Goal: Information Seeking & Learning: Learn about a topic

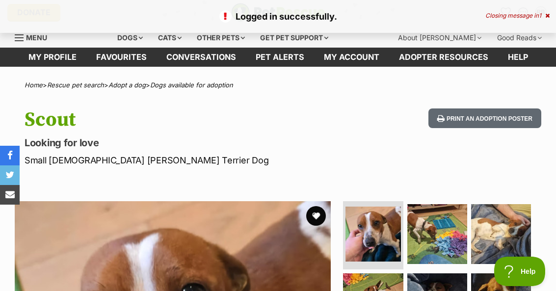
scroll to position [3, 0]
click at [323, 220] on button "favourite" at bounding box center [316, 216] width 20 height 20
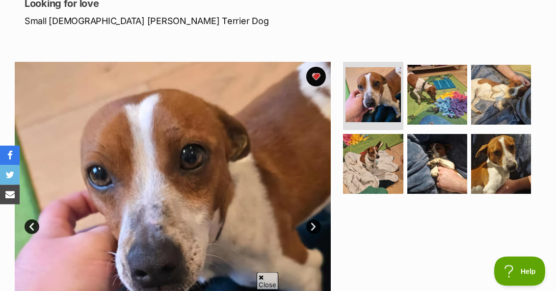
scroll to position [0, 0]
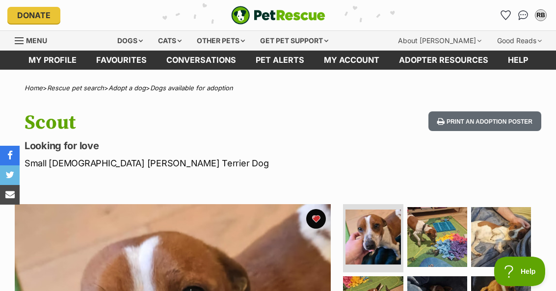
click at [137, 49] on div "Dogs" at bounding box center [129, 41] width 39 height 20
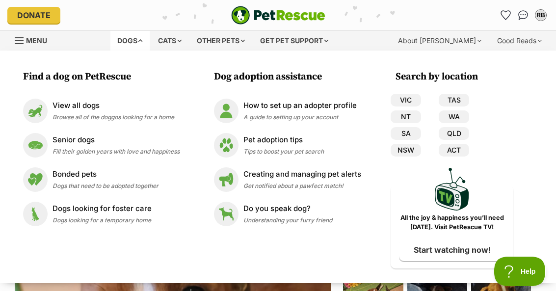
click at [159, 152] on span "Fill their golden years with love and happiness" at bounding box center [115, 151] width 127 height 7
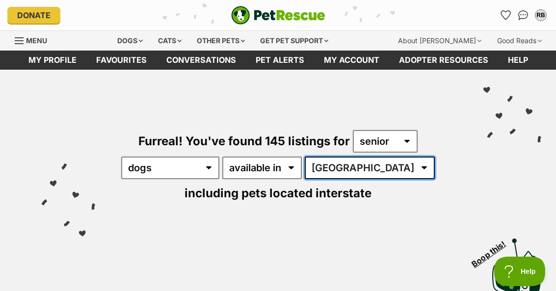
click at [365, 173] on select "Australia ACT NSW NT QLD SA TAS VIC WA" at bounding box center [370, 167] width 130 height 23
select select "QLD"
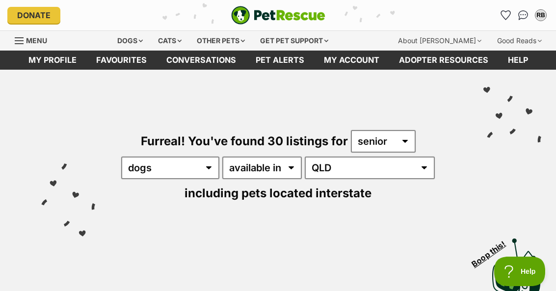
select select "VIC"
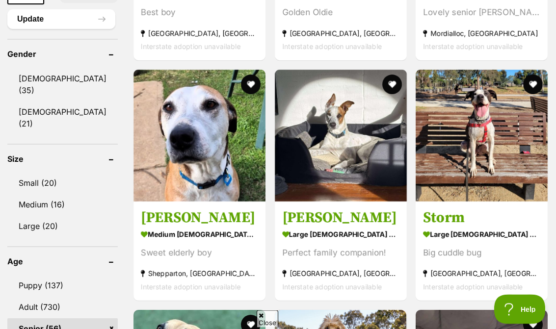
scroll to position [843, 0]
click at [194, 202] on img at bounding box center [199, 136] width 132 height 132
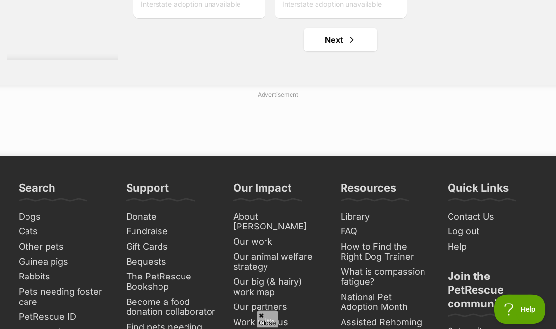
scroll to position [2087, 0]
click at [347, 46] on span "Next page" at bounding box center [352, 40] width 10 height 12
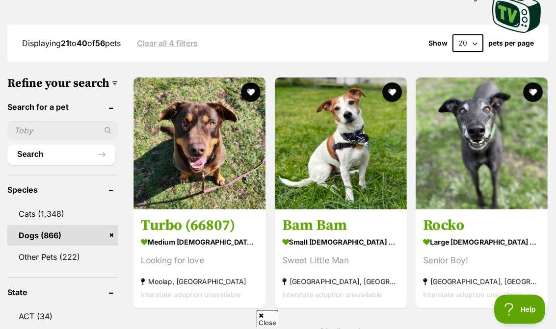
scroll to position [267, 0]
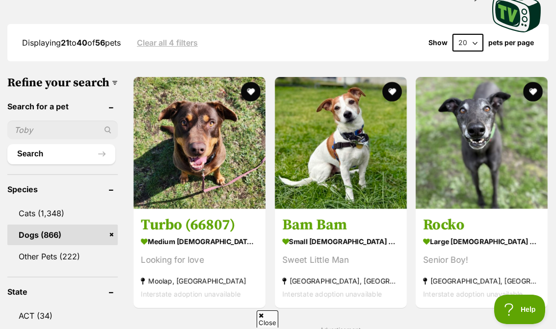
click at [343, 182] on img at bounding box center [341, 143] width 132 height 132
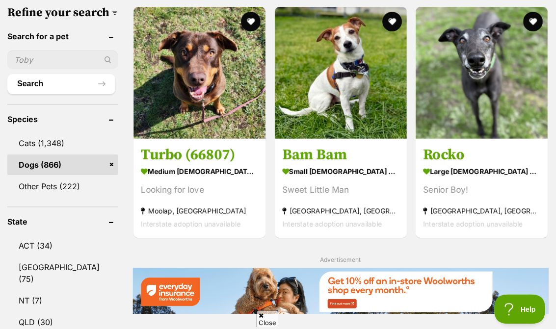
scroll to position [337, 0]
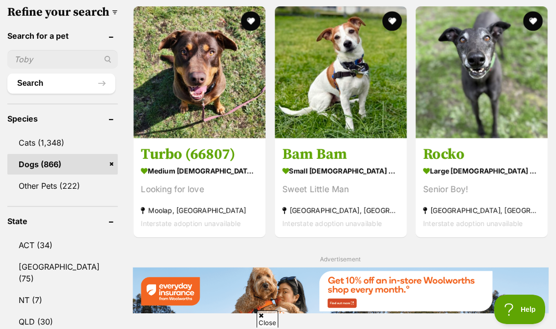
click at [189, 106] on img at bounding box center [199, 72] width 132 height 132
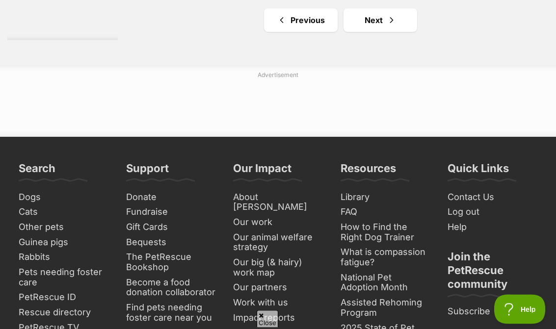
scroll to position [2107, 0]
click at [386, 26] on span "Next page" at bounding box center [391, 20] width 10 height 12
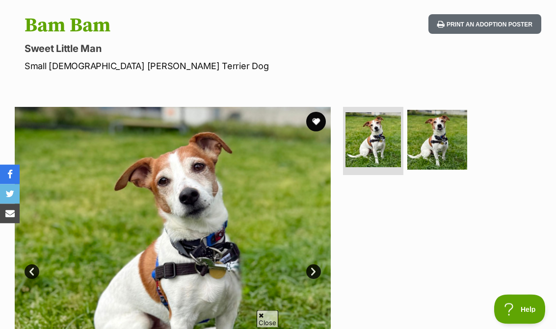
scroll to position [155, 0]
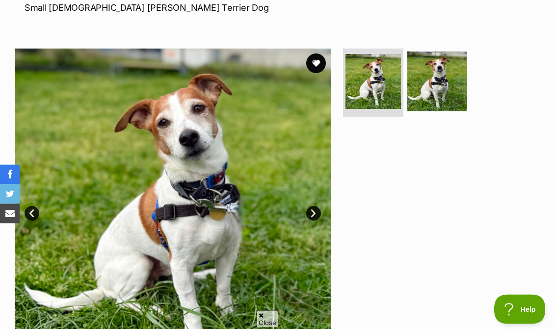
click at [313, 213] on link "Next" at bounding box center [313, 213] width 15 height 15
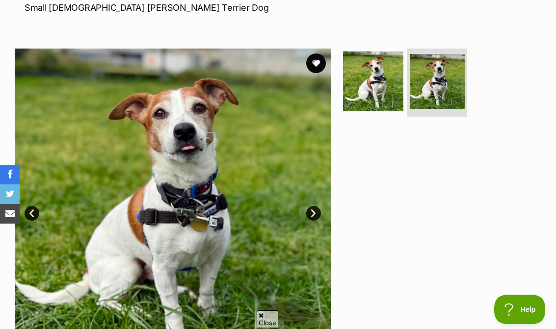
click at [313, 210] on link "Next" at bounding box center [313, 213] width 15 height 15
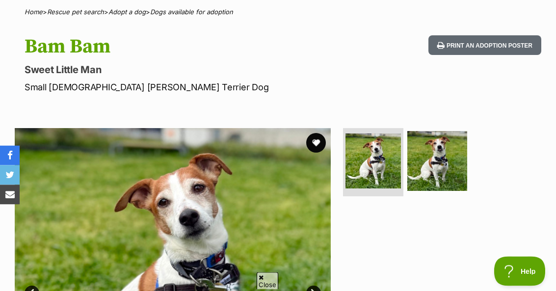
scroll to position [74, 0]
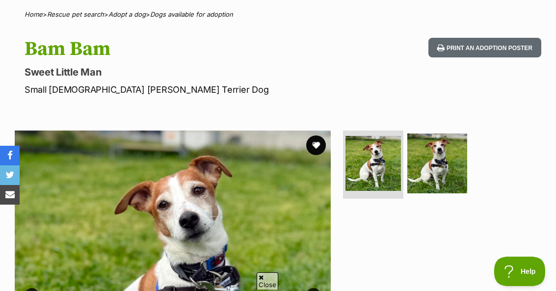
click at [320, 146] on button "favourite" at bounding box center [316, 145] width 20 height 20
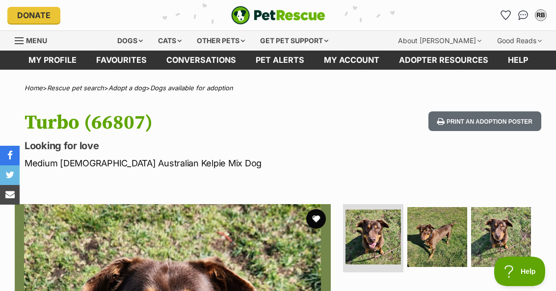
click at [441, 240] on img at bounding box center [437, 237] width 60 height 60
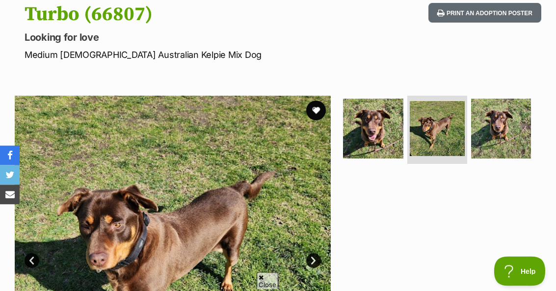
scroll to position [92, 0]
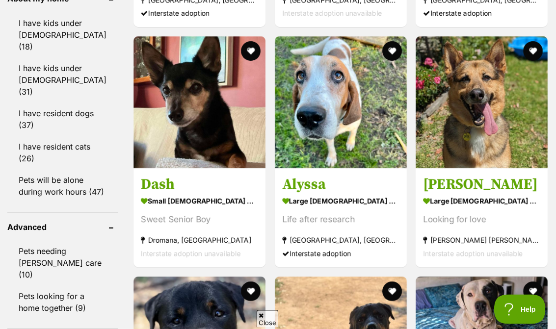
scroll to position [1208, 0]
click at [349, 168] on img at bounding box center [341, 102] width 132 height 132
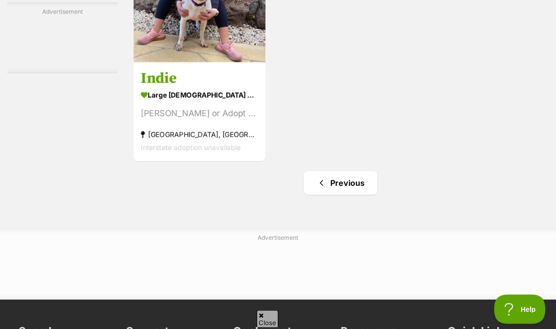
scroll to position [1795, 0]
click at [346, 195] on link "Previous" at bounding box center [341, 183] width 74 height 24
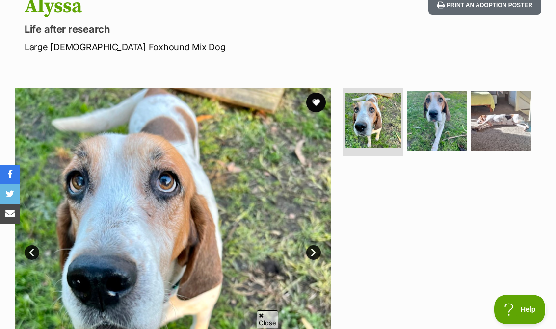
scroll to position [131, 0]
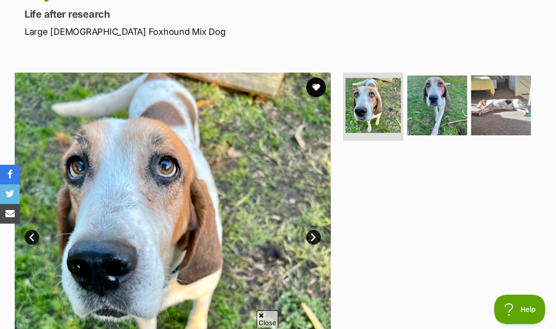
click at [311, 238] on link "Next" at bounding box center [313, 237] width 15 height 15
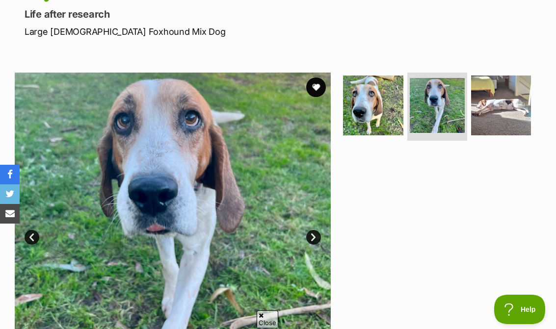
click at [307, 238] on link "Next" at bounding box center [313, 237] width 15 height 15
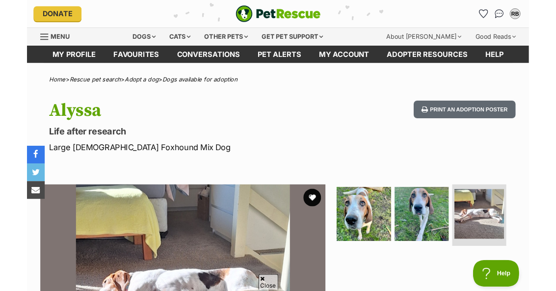
scroll to position [32, 0]
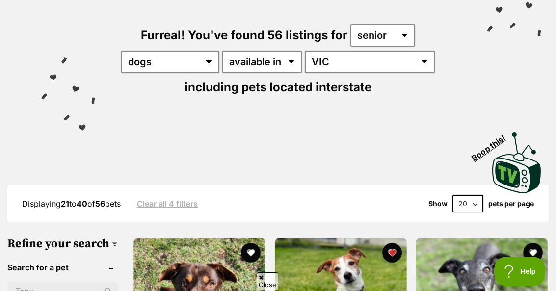
scroll to position [15, 0]
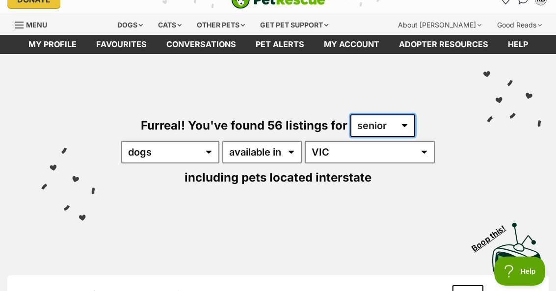
click at [389, 130] on select "any age puppy adult senior" at bounding box center [382, 126] width 65 height 23
select select "adult"
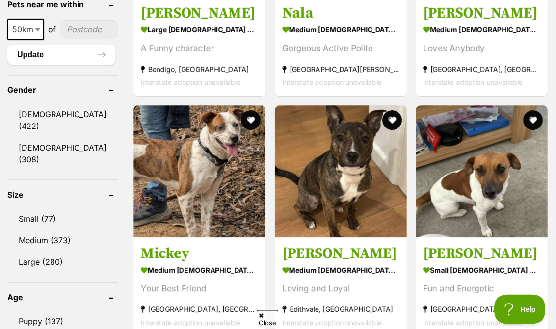
scroll to position [821, 0]
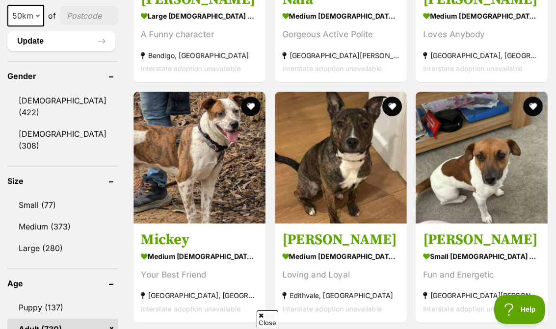
click at [49, 215] on link "Small (77)" at bounding box center [62, 205] width 110 height 21
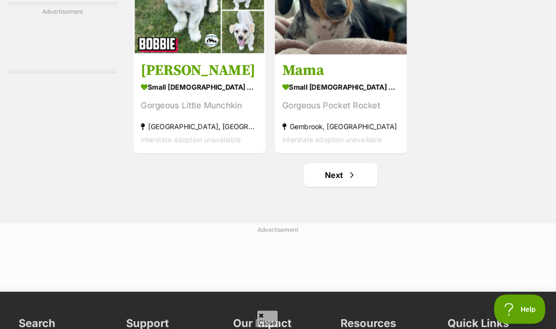
scroll to position [1952, 0]
click at [347, 181] on span "Next page" at bounding box center [352, 175] width 10 height 12
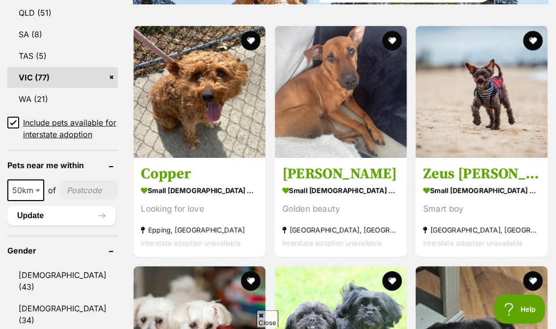
scroll to position [646, 0]
click at [338, 146] on img at bounding box center [341, 92] width 132 height 132
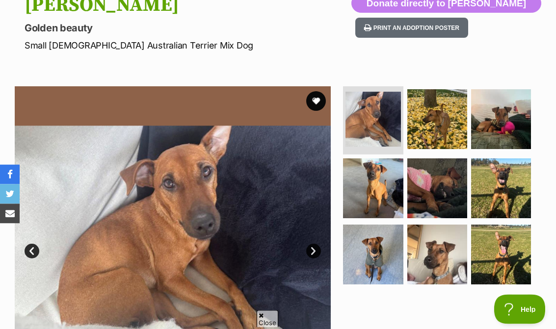
scroll to position [118, 0]
click at [498, 128] on img at bounding box center [501, 119] width 60 height 60
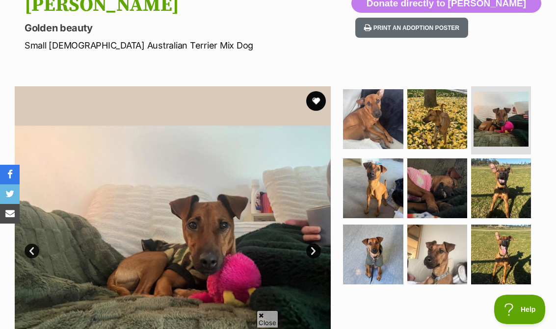
click at [438, 264] on img at bounding box center [437, 255] width 60 height 60
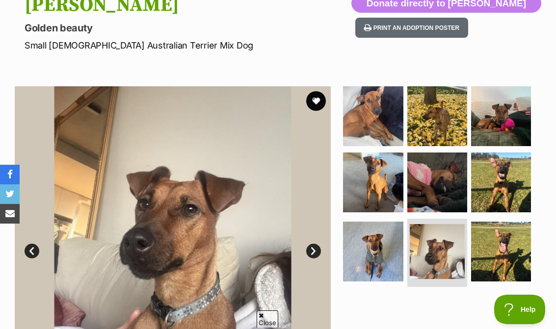
click at [505, 271] on img at bounding box center [501, 252] width 60 height 60
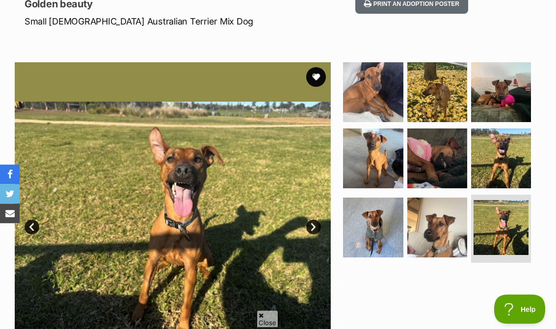
scroll to position [148, 0]
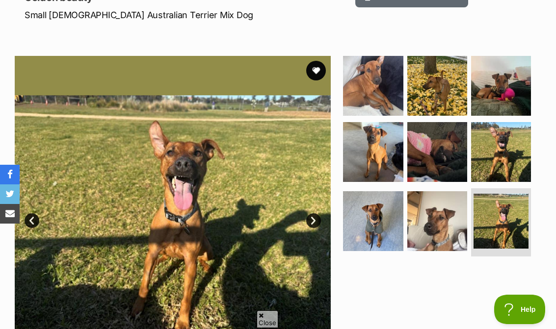
click at [374, 94] on img at bounding box center [373, 86] width 60 height 60
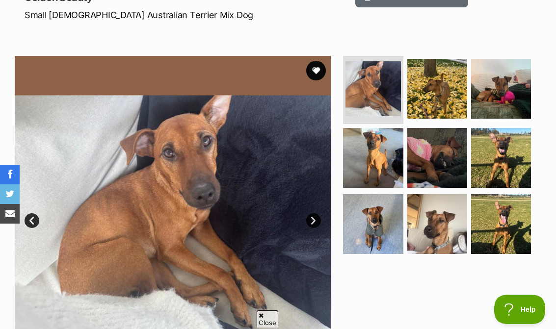
click at [315, 226] on link "Next" at bounding box center [313, 220] width 15 height 15
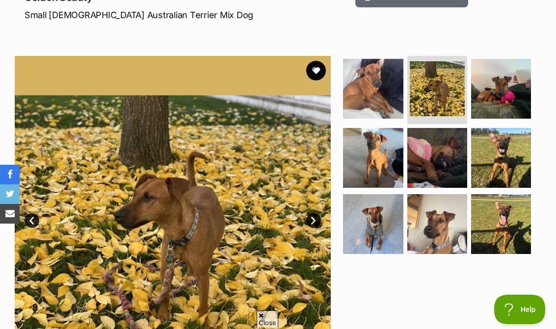
click at [316, 226] on link "Next" at bounding box center [313, 220] width 15 height 15
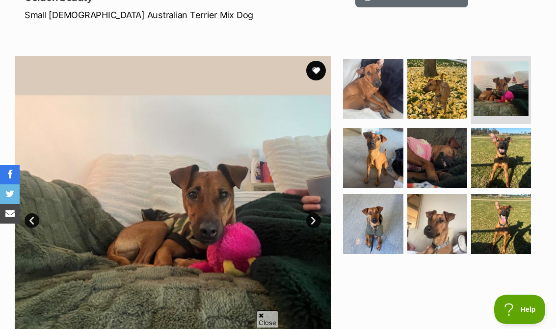
click at [313, 221] on link "Next" at bounding box center [313, 220] width 15 height 15
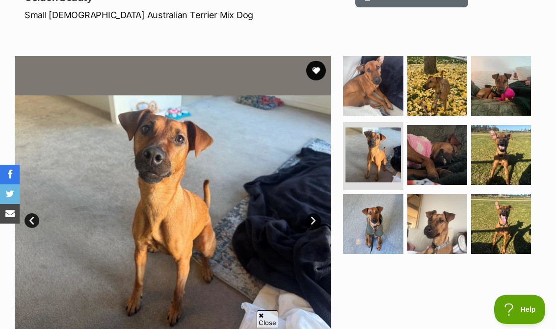
click at [311, 227] on link "Next" at bounding box center [313, 220] width 15 height 15
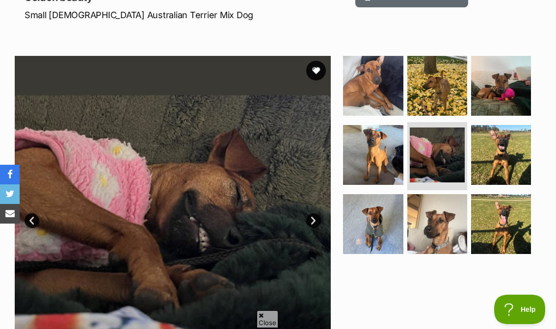
click at [310, 227] on link "Next" at bounding box center [313, 220] width 15 height 15
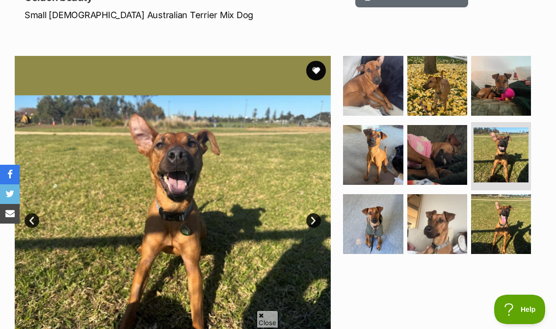
click at [315, 218] on link "Next" at bounding box center [313, 220] width 15 height 15
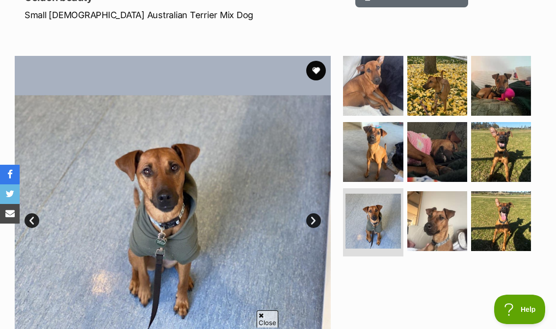
click at [310, 233] on img at bounding box center [173, 214] width 316 height 316
click at [312, 224] on link "Next" at bounding box center [313, 220] width 15 height 15
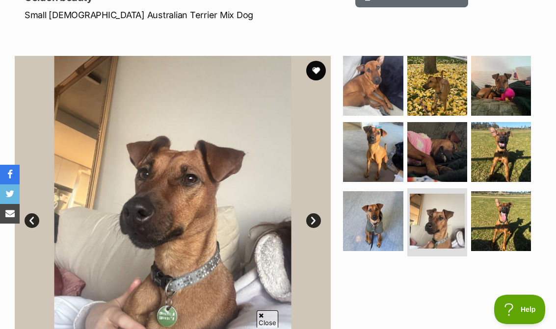
click at [320, 74] on button "favourite" at bounding box center [316, 71] width 20 height 20
click at [324, 63] on button "favourite" at bounding box center [316, 71] width 20 height 20
click at [315, 74] on button "favourite" at bounding box center [316, 71] width 20 height 20
click at [324, 69] on button "favourite" at bounding box center [316, 71] width 20 height 20
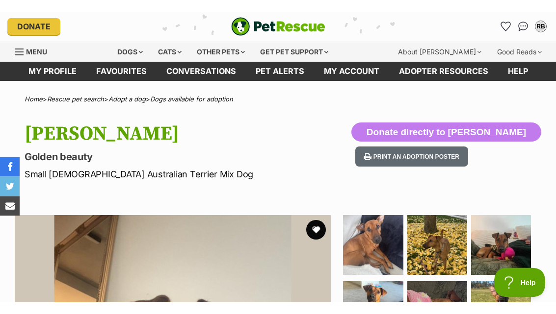
scroll to position [0, 0]
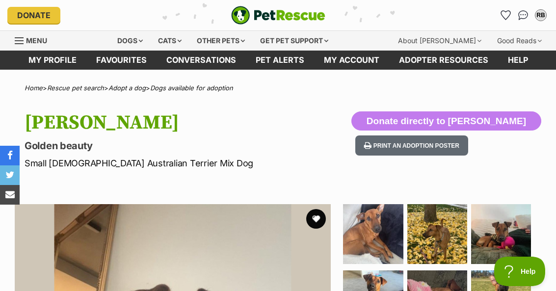
click at [318, 218] on button "favourite" at bounding box center [316, 219] width 20 height 20
click at [321, 219] on button "favourite" at bounding box center [316, 219] width 20 height 20
click at [319, 217] on button "favourite" at bounding box center [316, 219] width 20 height 20
click at [312, 223] on button "favourite" at bounding box center [316, 219] width 20 height 20
click at [320, 223] on button "favourite" at bounding box center [316, 219] width 20 height 20
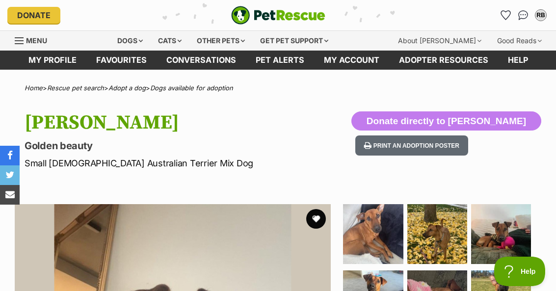
click at [318, 217] on button "favourite" at bounding box center [316, 219] width 20 height 20
click at [318, 223] on button "favourite" at bounding box center [316, 219] width 20 height 20
click at [321, 221] on button "favourite" at bounding box center [316, 219] width 20 height 20
click at [322, 221] on button "favourite" at bounding box center [316, 219] width 20 height 20
click at [325, 224] on button "favourite" at bounding box center [316, 219] width 20 height 20
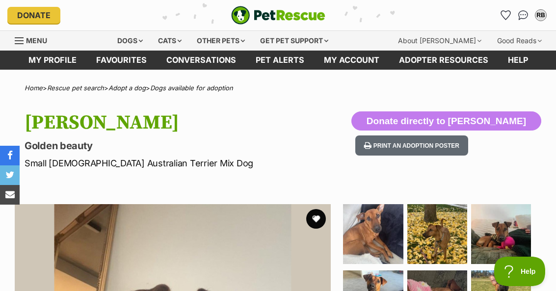
click at [322, 223] on button "favourite" at bounding box center [316, 219] width 20 height 20
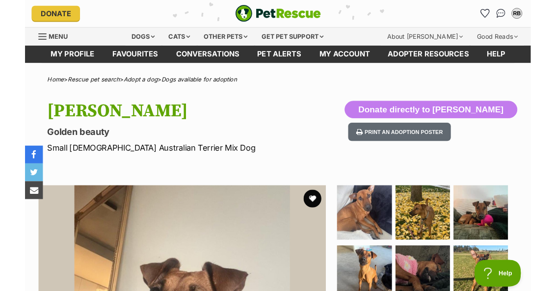
scroll to position [29, 0]
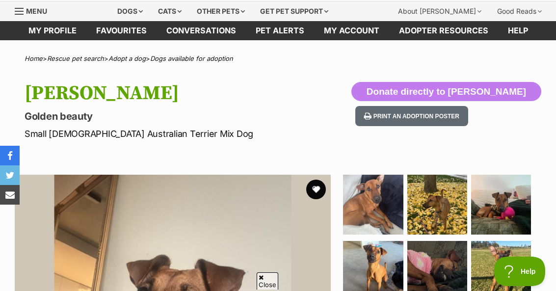
click at [323, 189] on button "favourite" at bounding box center [316, 189] width 20 height 20
click at [322, 197] on button "favourite" at bounding box center [316, 189] width 20 height 20
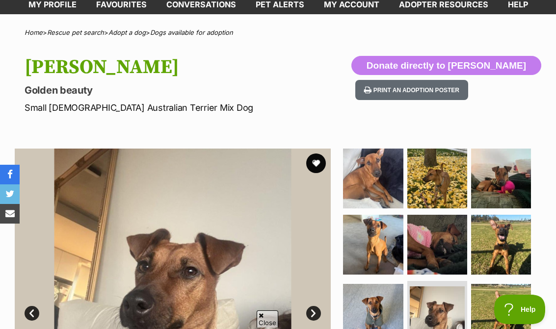
scroll to position [57, 0]
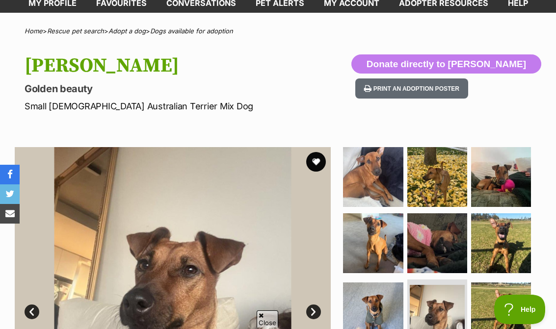
click at [315, 159] on button "favourite" at bounding box center [316, 162] width 20 height 20
click at [318, 164] on button "favourite" at bounding box center [316, 162] width 20 height 20
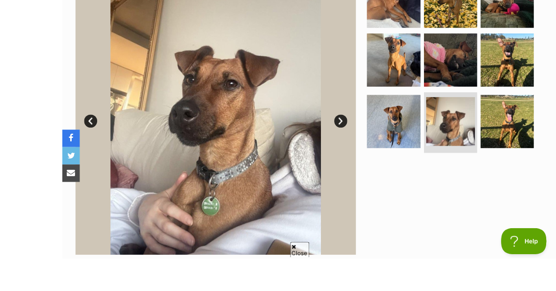
scroll to position [263, 0]
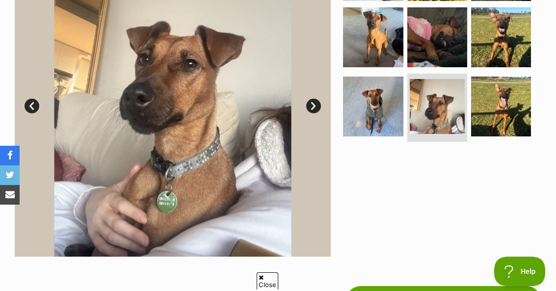
click at [313, 111] on link "Next" at bounding box center [313, 106] width 15 height 15
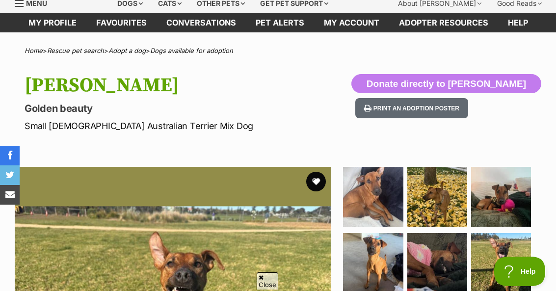
scroll to position [0, 0]
